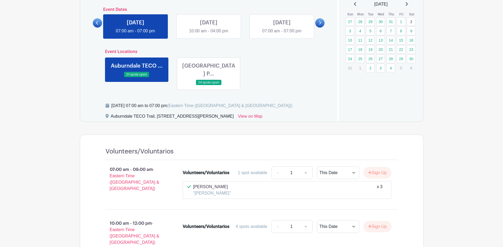
scroll to position [133, 0]
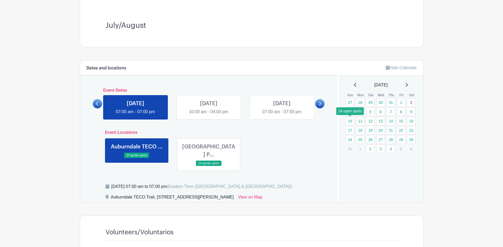
click at [350, 121] on link "10" at bounding box center [349, 121] width 9 height 9
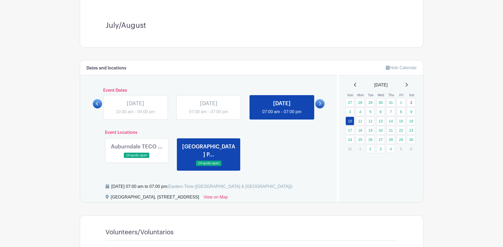
click at [136, 158] on link at bounding box center [136, 158] width 0 height 0
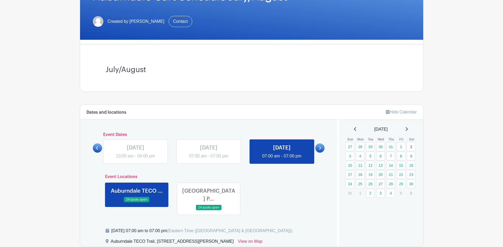
scroll to position [106, 0]
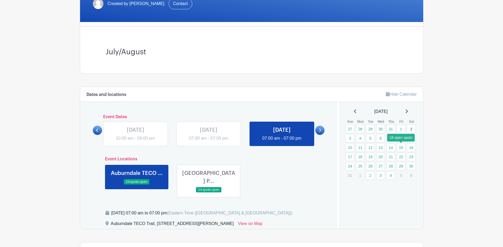
click at [401, 147] on link "15" at bounding box center [401, 147] width 9 height 9
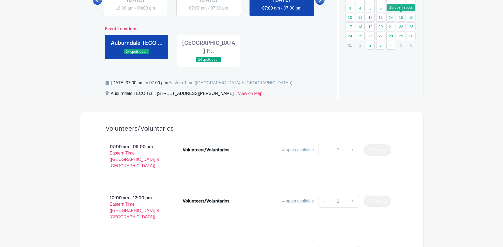
scroll to position [239, 0]
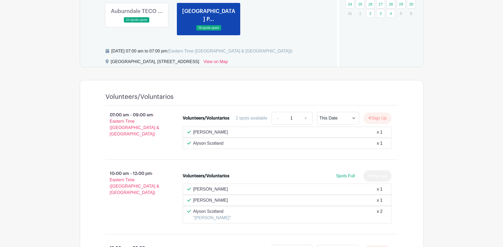
scroll to position [212, 0]
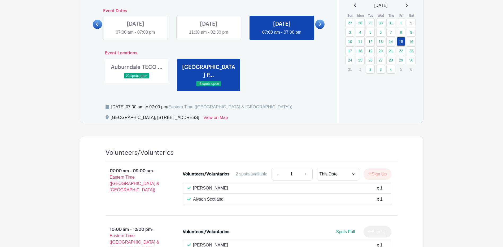
click at [136, 79] on link at bounding box center [136, 79] width 0 height 0
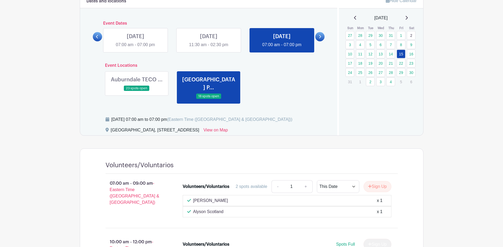
scroll to position [186, 0]
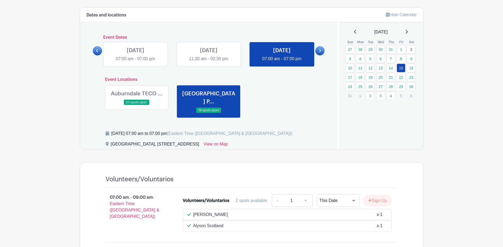
click at [136, 105] on link at bounding box center [136, 105] width 0 height 0
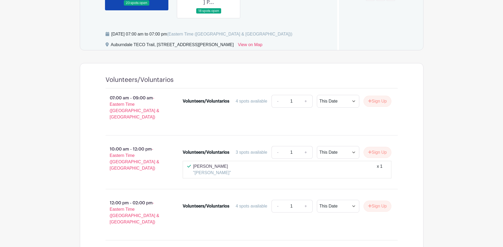
scroll to position [318, 0]
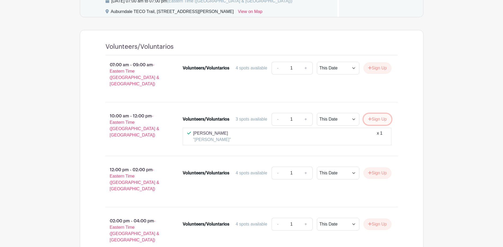
click at [371, 114] on button "Sign Up" at bounding box center [377, 119] width 28 height 11
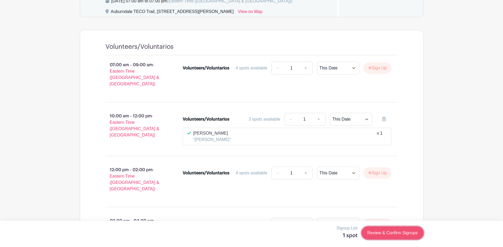
click at [389, 233] on link "Review & Confirm Signups" at bounding box center [392, 233] width 61 height 13
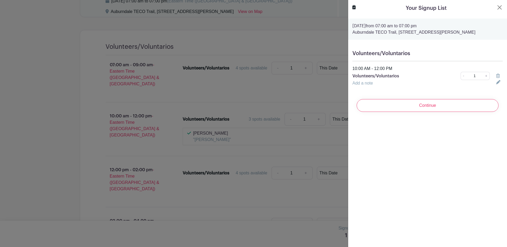
click at [418, 107] on input "Continue" at bounding box center [427, 105] width 142 height 13
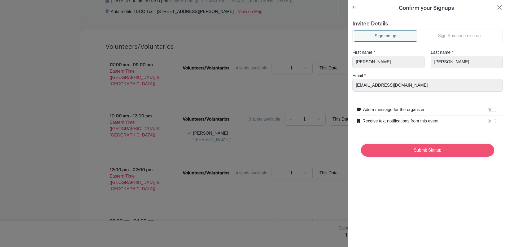
click at [420, 149] on input "Submit Signup" at bounding box center [427, 150] width 133 height 13
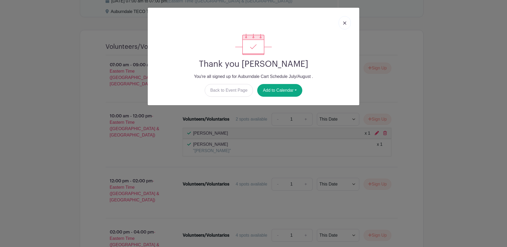
click at [345, 19] on link at bounding box center [344, 22] width 12 height 13
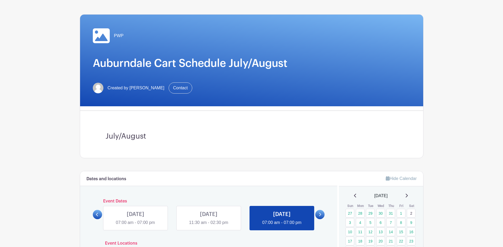
scroll to position [0, 0]
